Goal: Check status: Check status

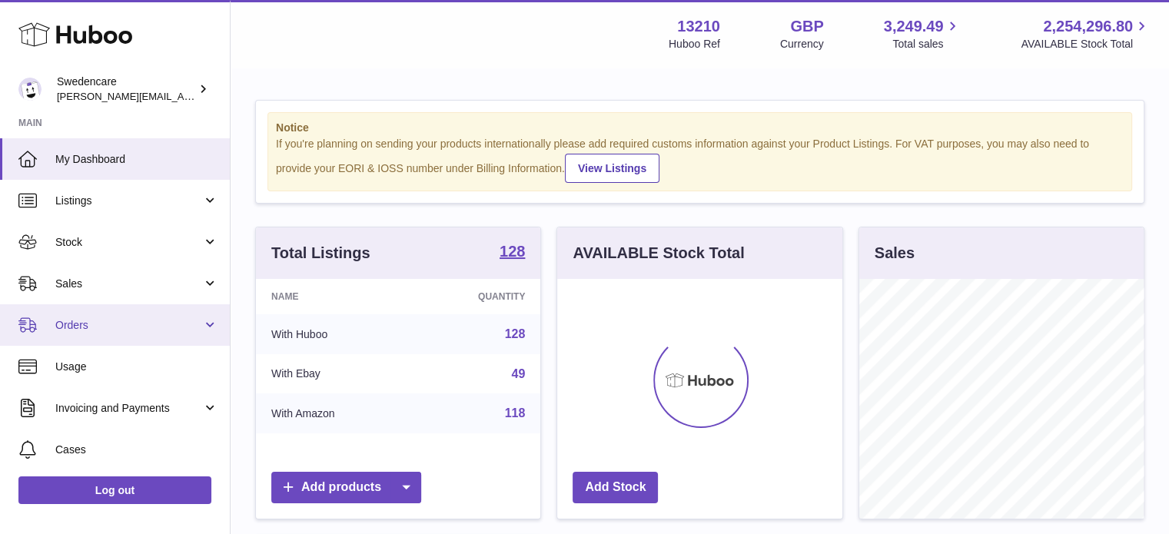
scroll to position [240, 285]
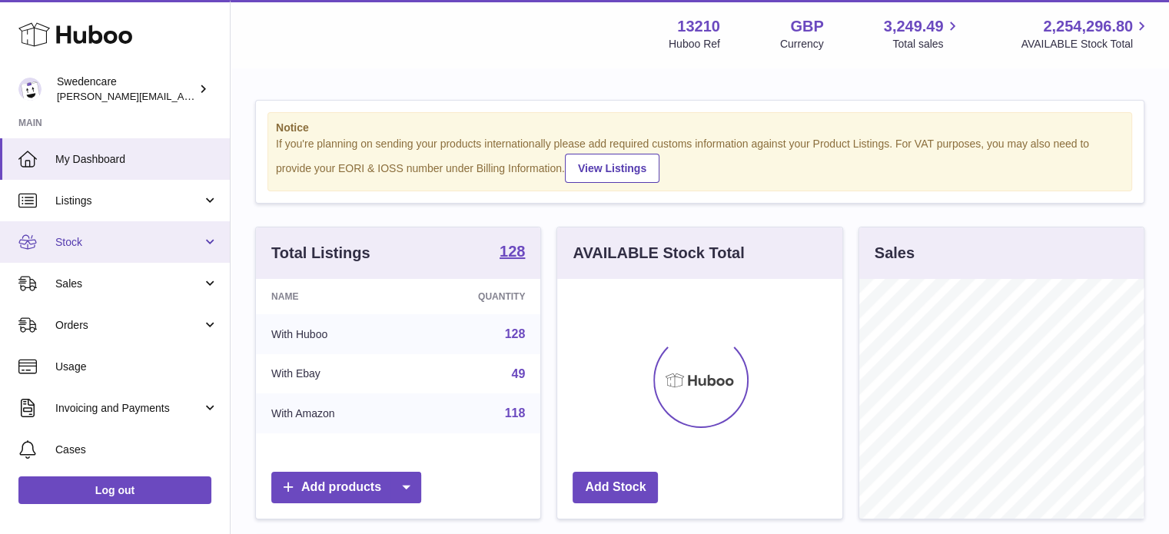
click at [144, 242] on span "Stock" at bounding box center [128, 242] width 147 height 15
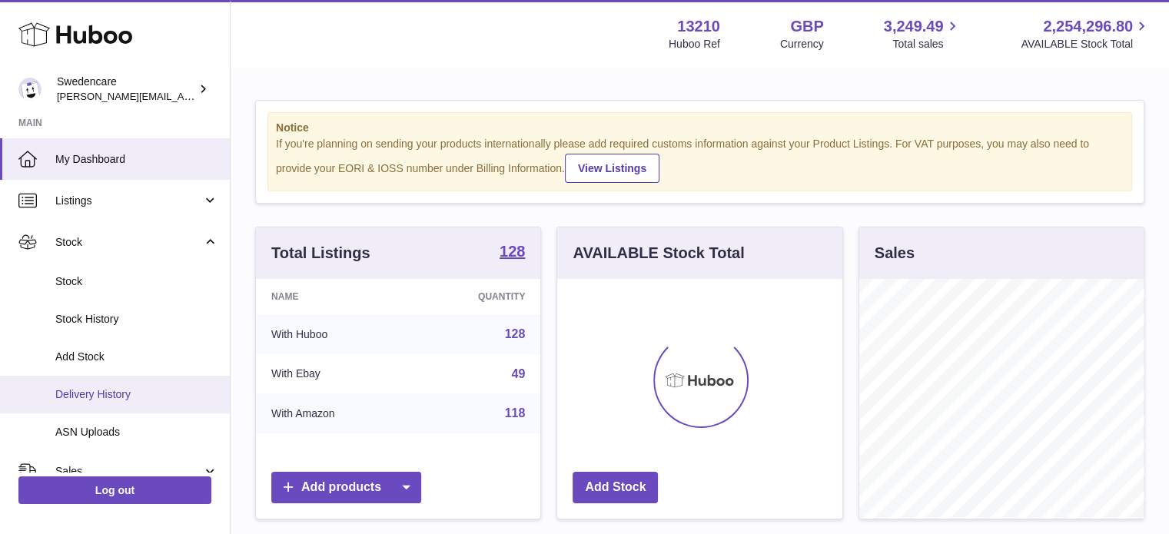
click at [133, 398] on span "Delivery History" at bounding box center [136, 394] width 163 height 15
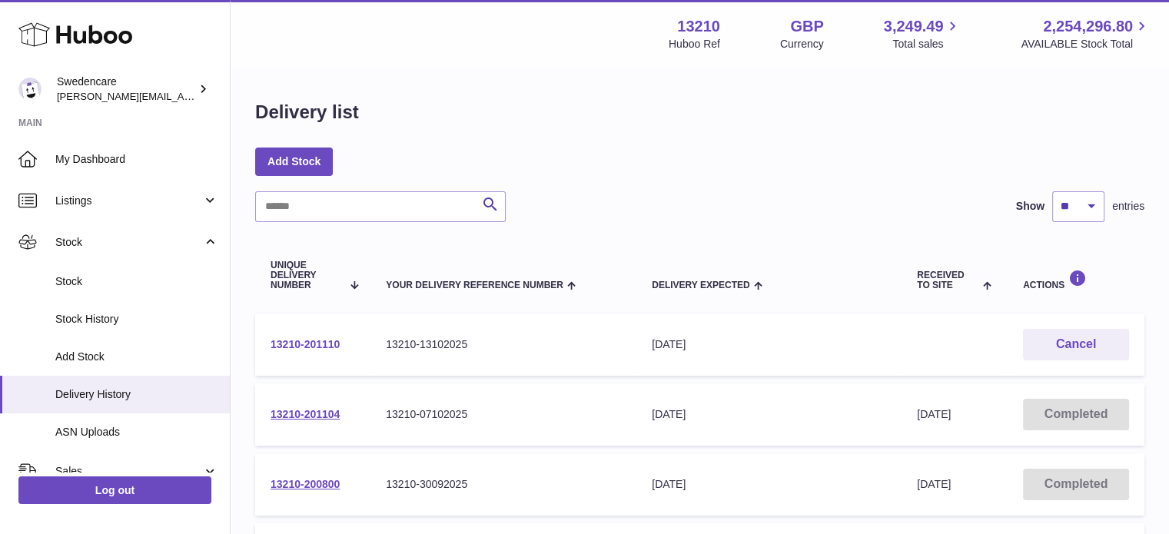
click at [304, 341] on link "13210-201110" at bounding box center [304, 344] width 69 height 12
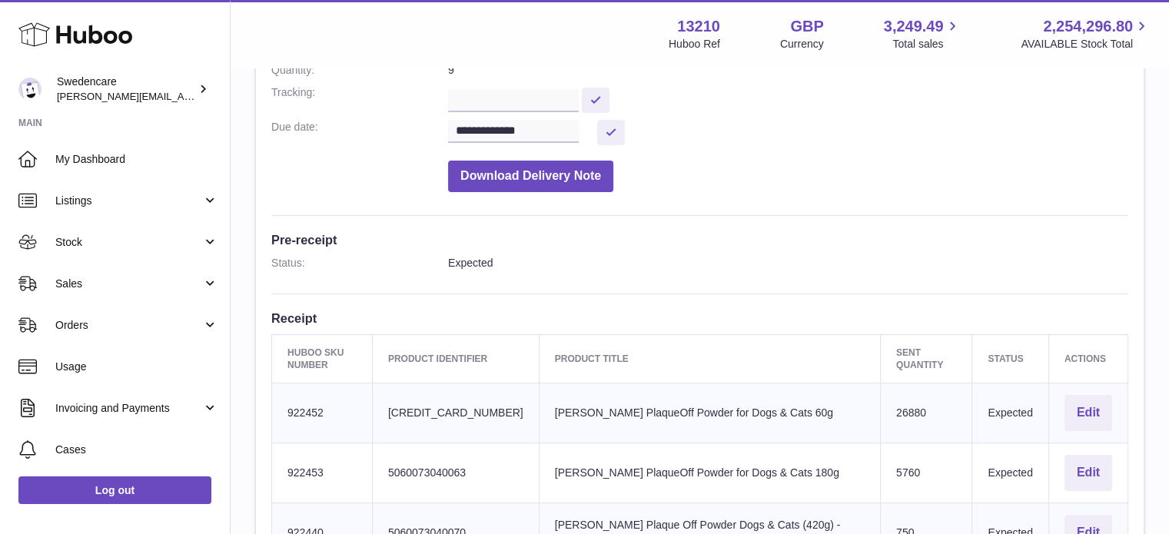
scroll to position [265, 0]
